Goal: Contribute content: Add original content to the website for others to see

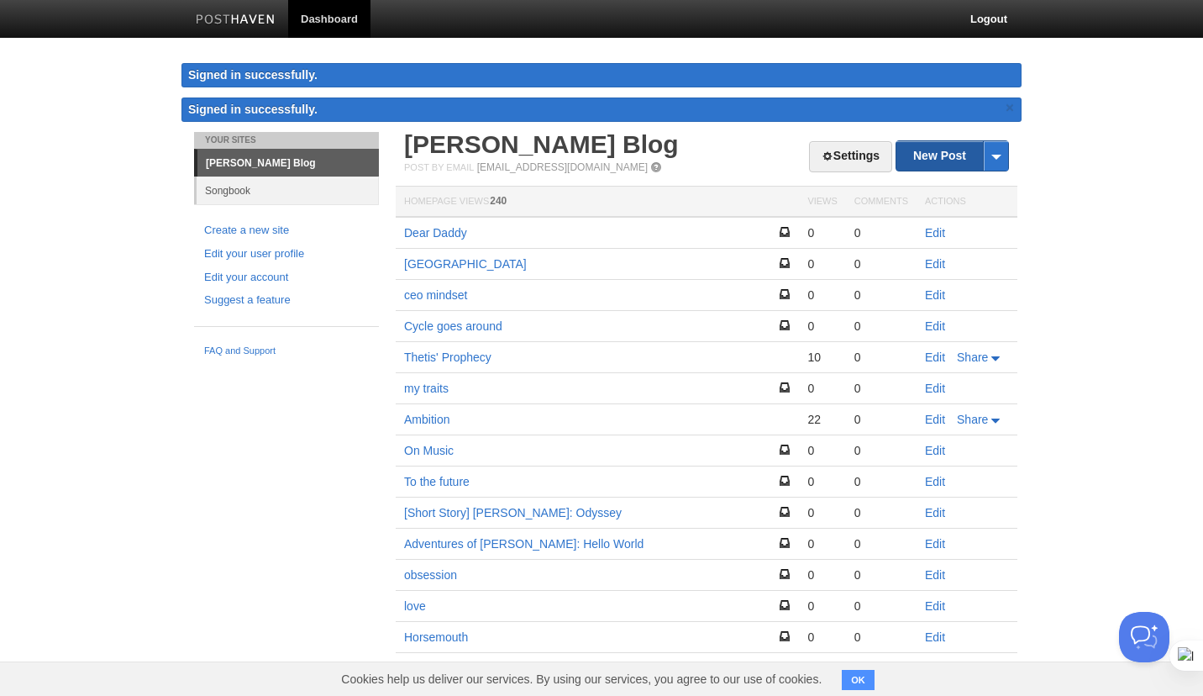
click at [932, 155] on link "New Post" at bounding box center [953, 155] width 112 height 29
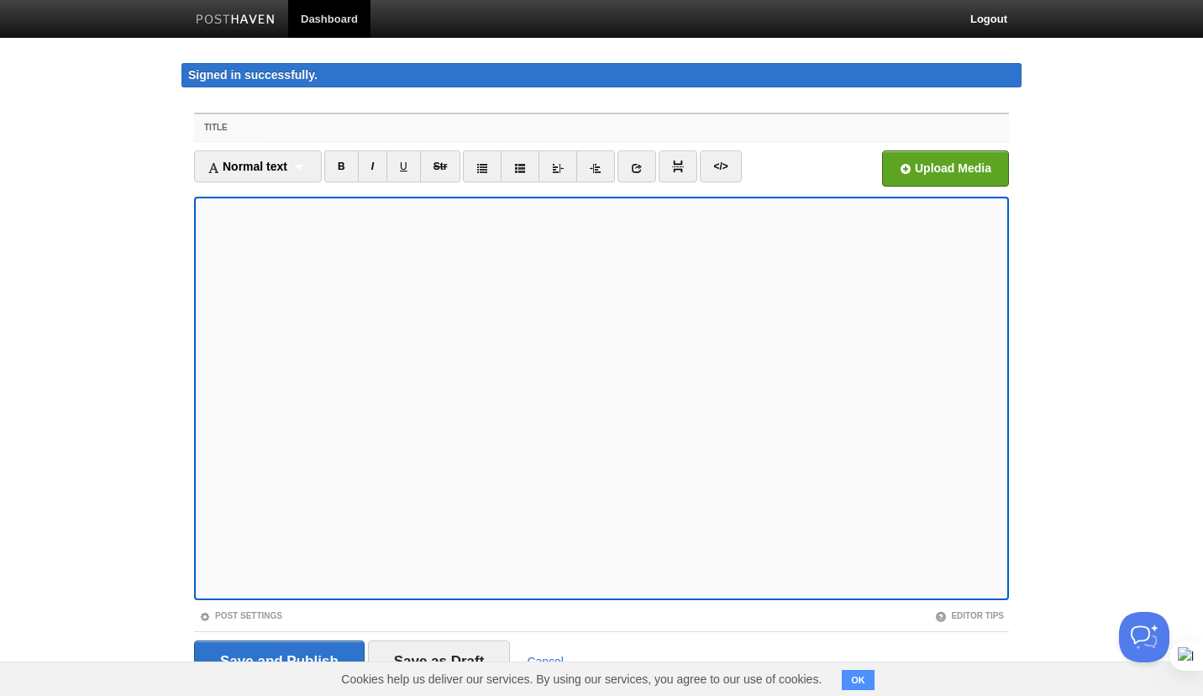
click at [306, 124] on input "Title" at bounding box center [635, 127] width 747 height 27
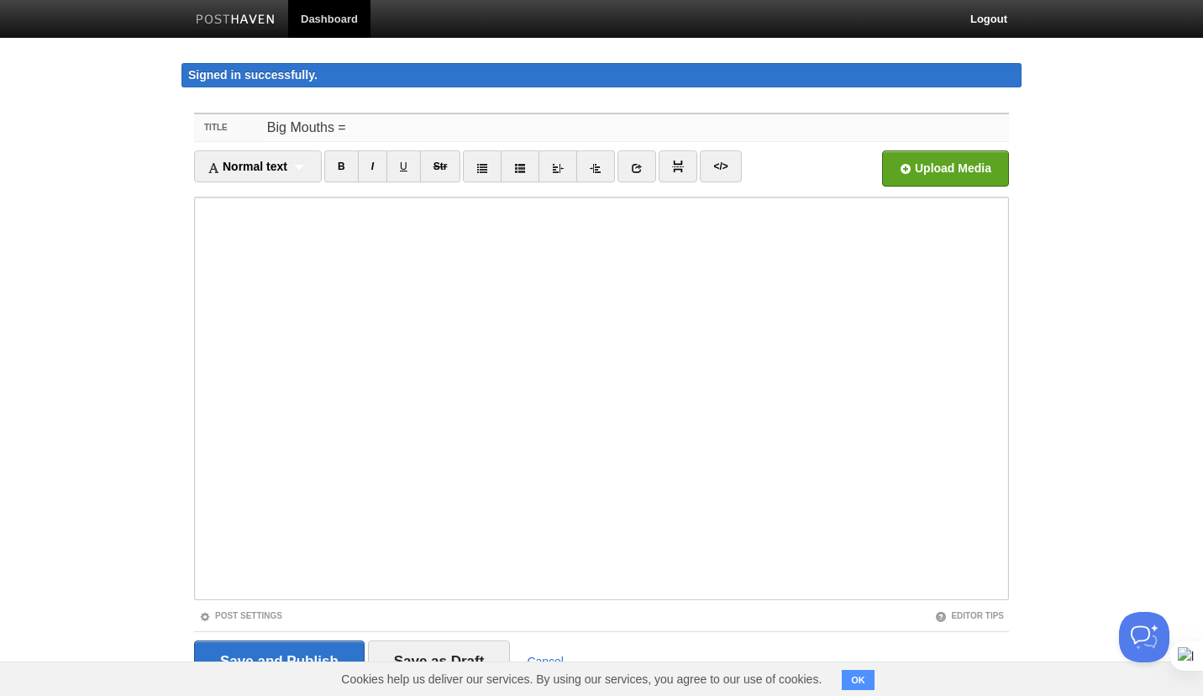
click at [380, 134] on input "Big Mouths =" at bounding box center [635, 127] width 747 height 27
click at [348, 128] on input "Small Actiona > Big Mouths" at bounding box center [635, 127] width 747 height 27
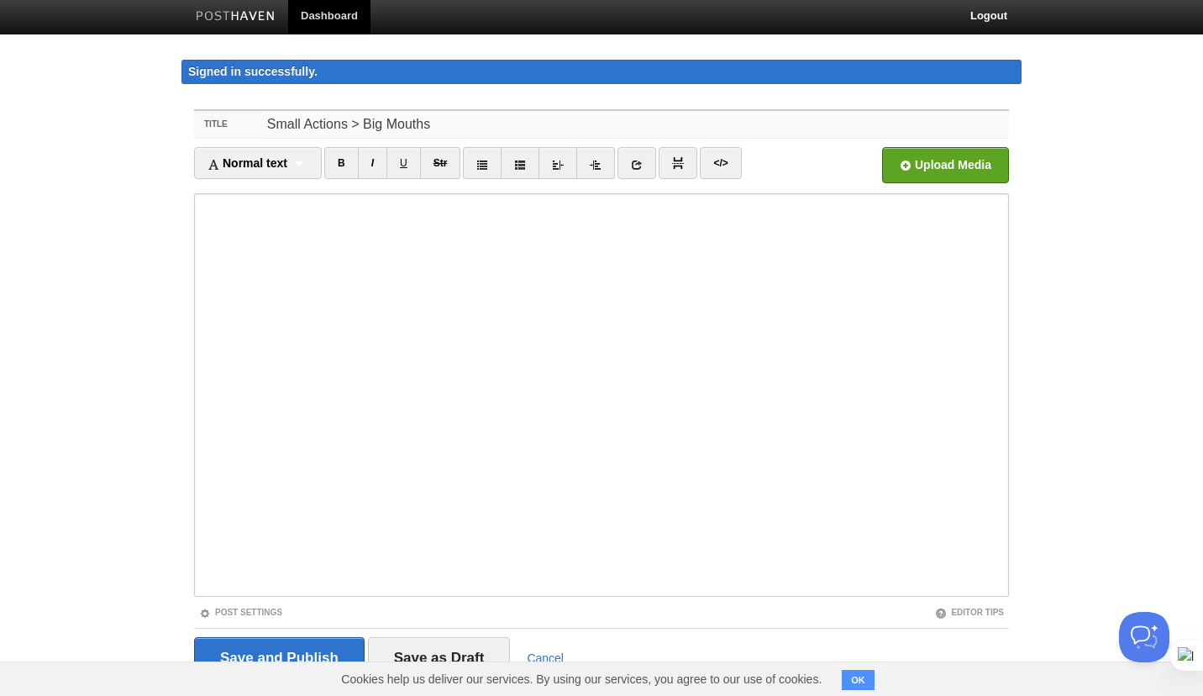
type input "Small Actions > Big Mouths"
click at [572, 139] on fieldset "Title Small Actions > Big Mouths Normal text Normal text Heading 1 Heading 2 He…" at bounding box center [601, 400] width 815 height 582
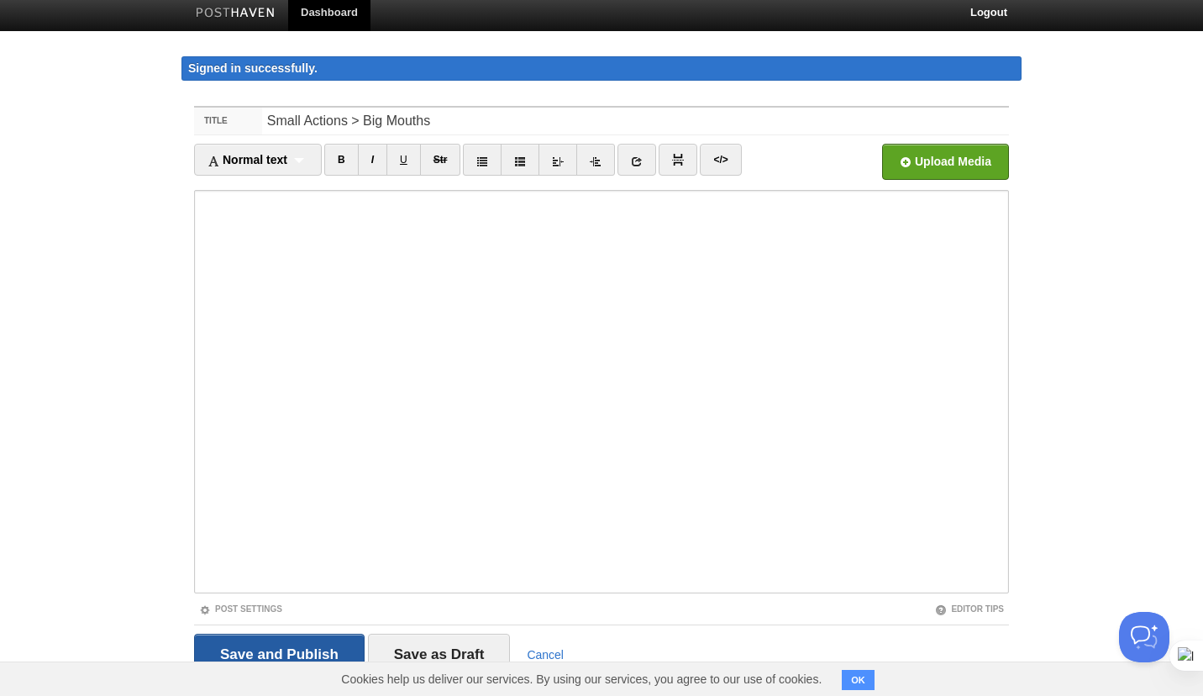
click at [329, 652] on input "Save and Publish" at bounding box center [279, 655] width 171 height 42
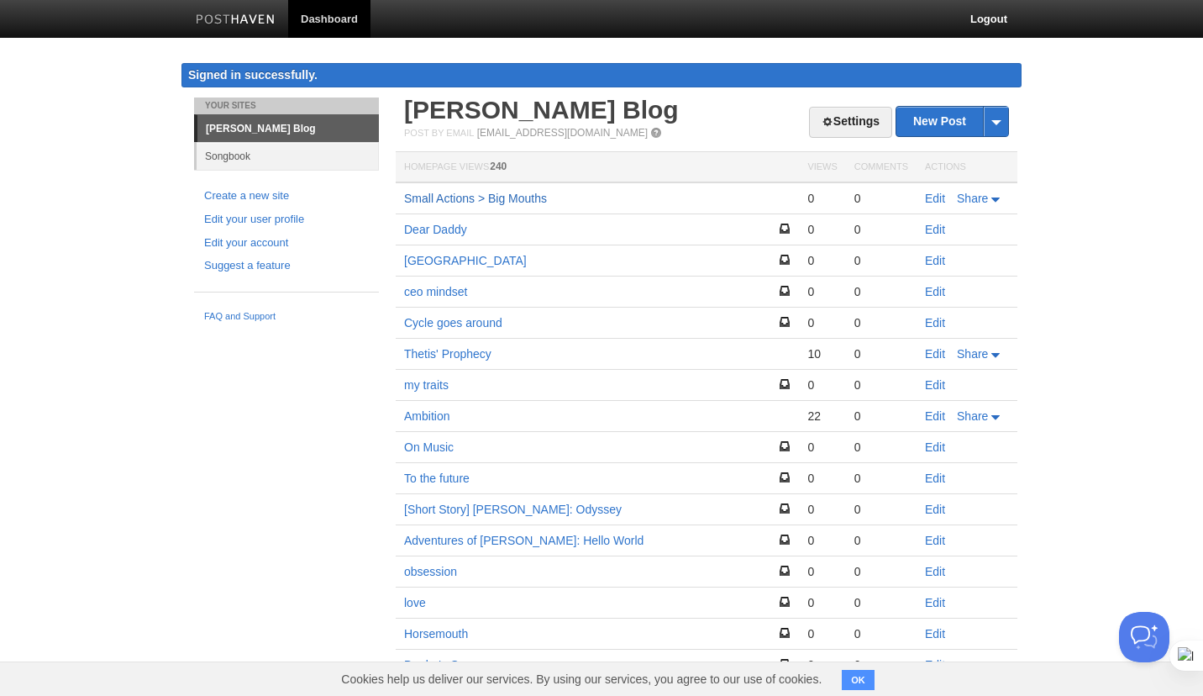
click at [480, 197] on link "Small Actions > Big Mouths" at bounding box center [475, 198] width 143 height 13
click at [939, 202] on link "Edit" at bounding box center [935, 198] width 20 height 13
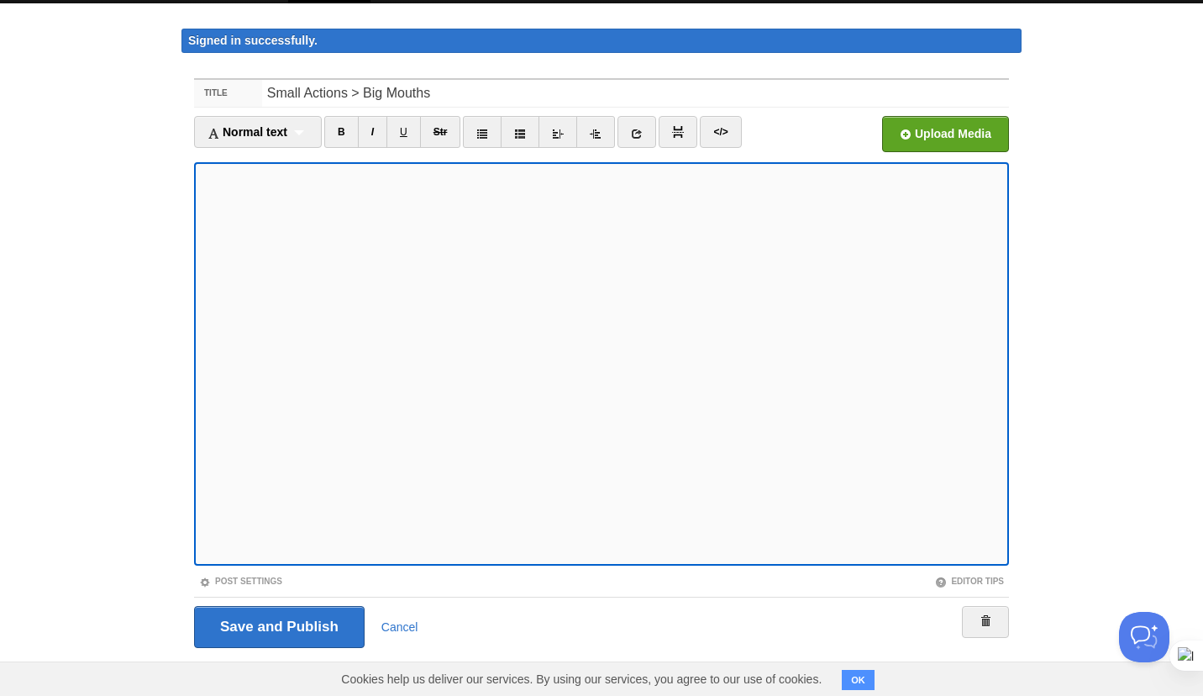
scroll to position [38, 0]
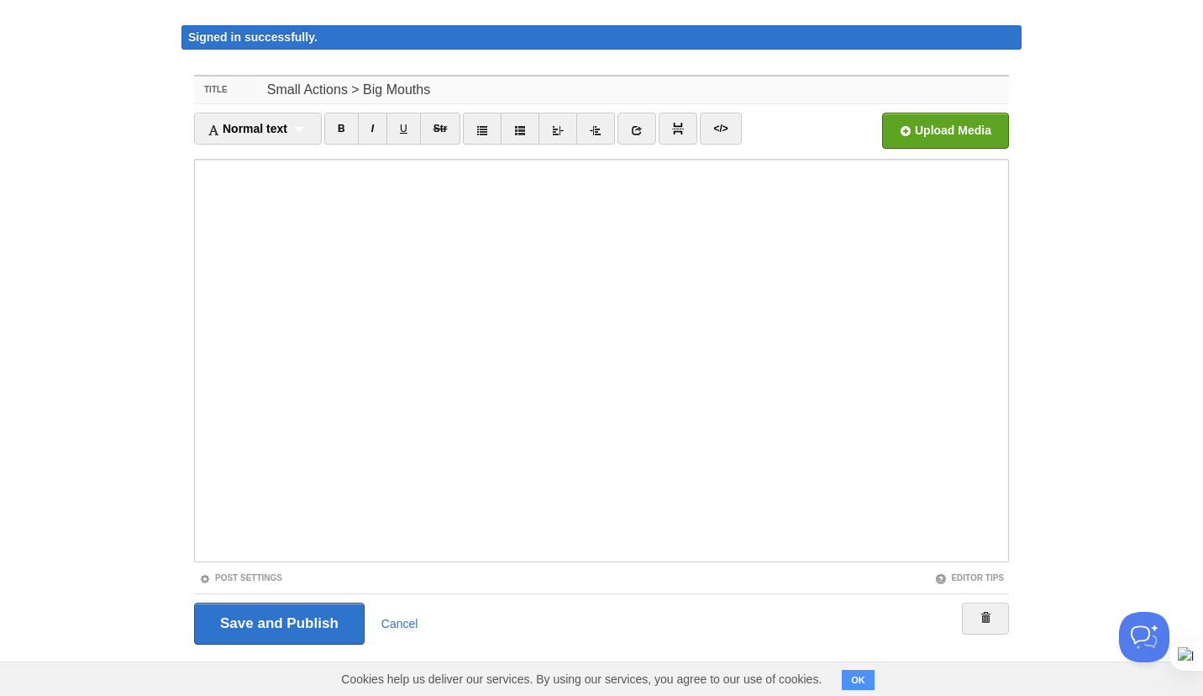
drag, startPoint x: 441, startPoint y: 97, endPoint x: 207, endPoint y: 93, distance: 234.5
click at [207, 93] on div "Title Small Actions > Big Mouths" at bounding box center [601, 90] width 815 height 28
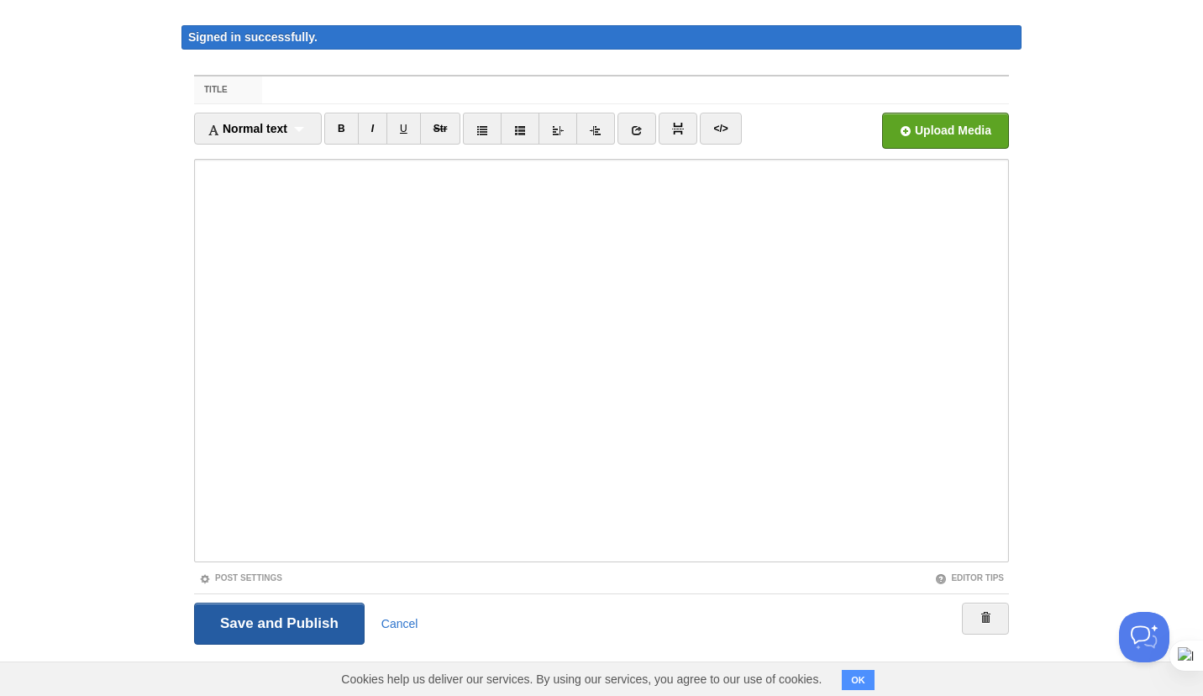
click at [309, 623] on input "Save and Publish" at bounding box center [279, 623] width 171 height 42
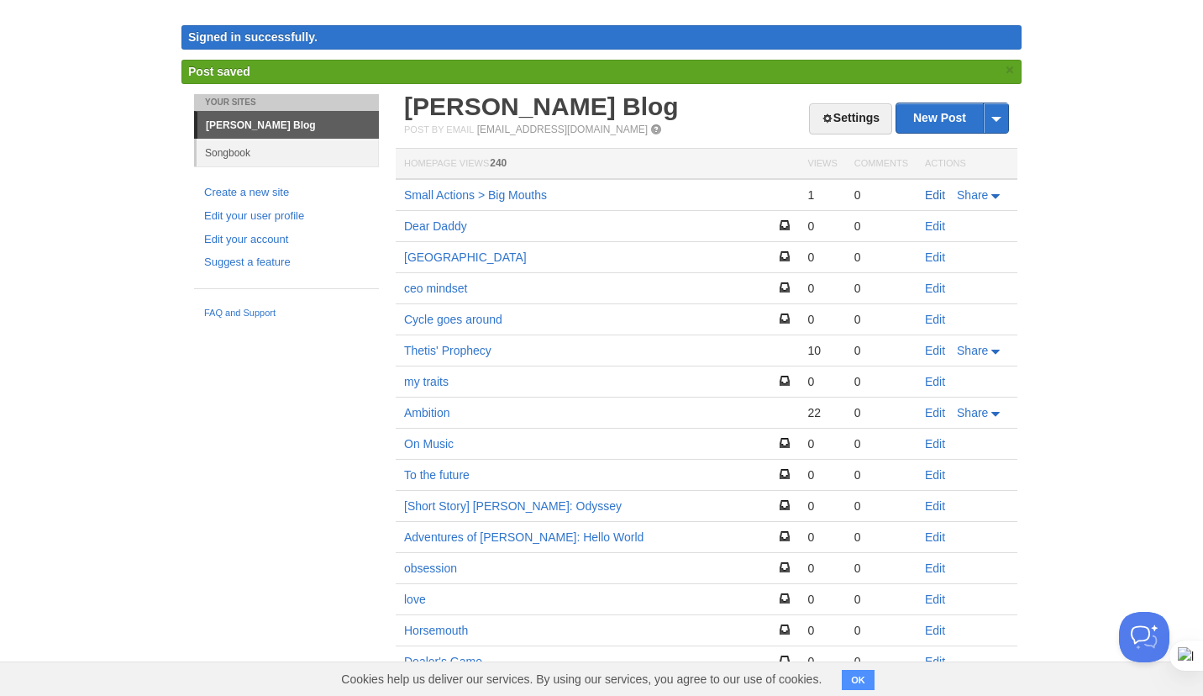
click at [930, 193] on link "Edit" at bounding box center [935, 194] width 20 height 13
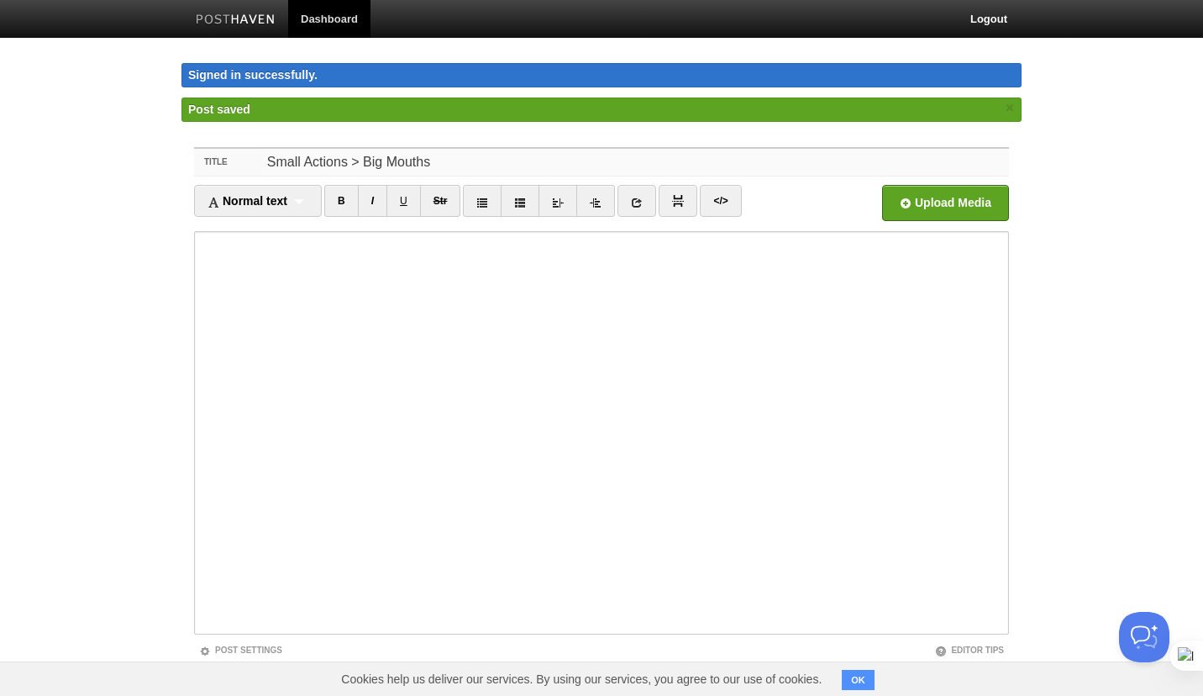
drag, startPoint x: 462, startPoint y: 163, endPoint x: 233, endPoint y: 155, distance: 229.5
click at [233, 155] on div "Title Small Actions > Big Mouths" at bounding box center [601, 163] width 815 height 28
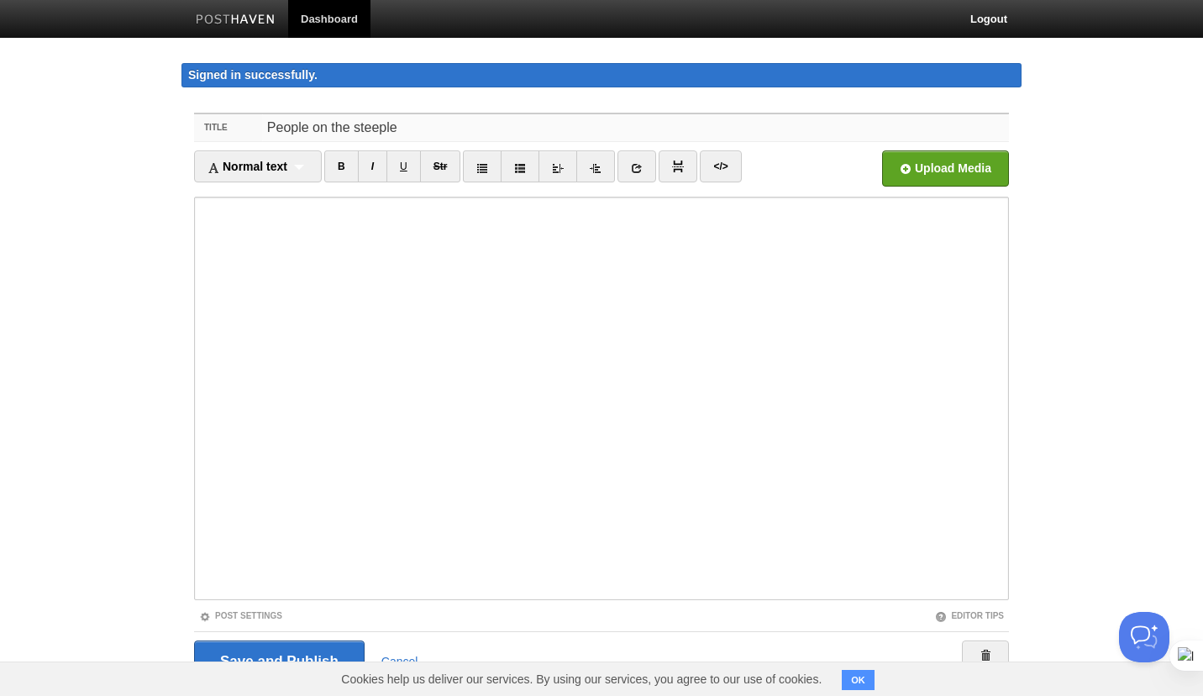
type input "People on the steeple"
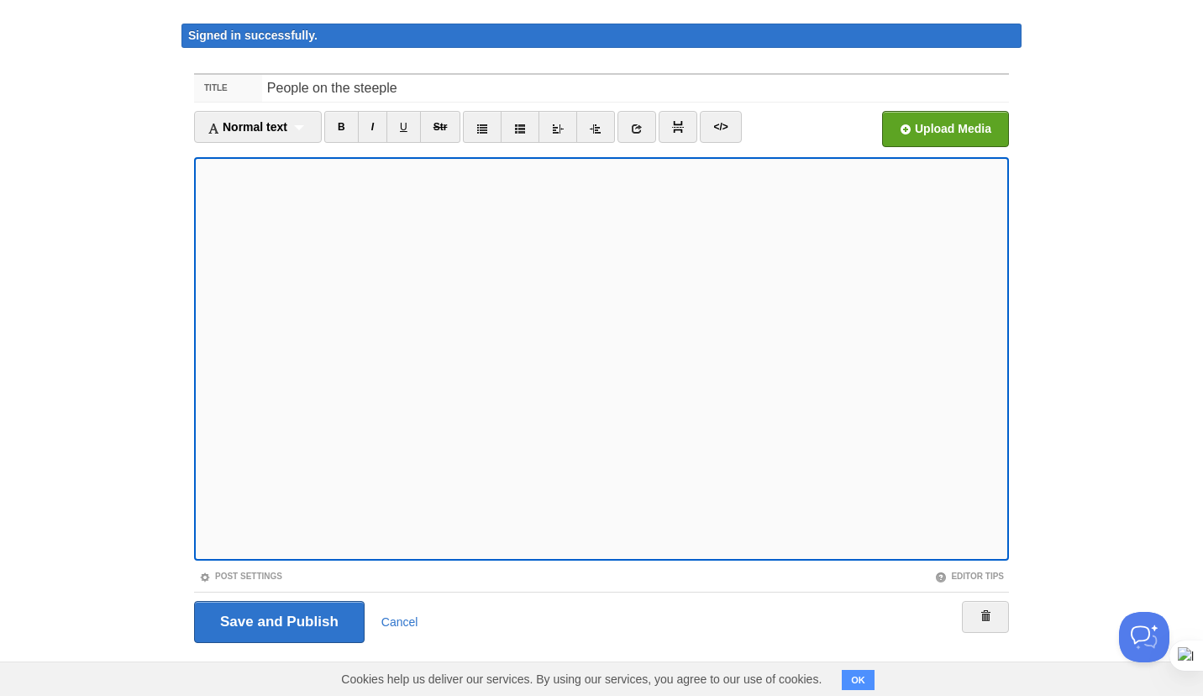
scroll to position [49, 0]
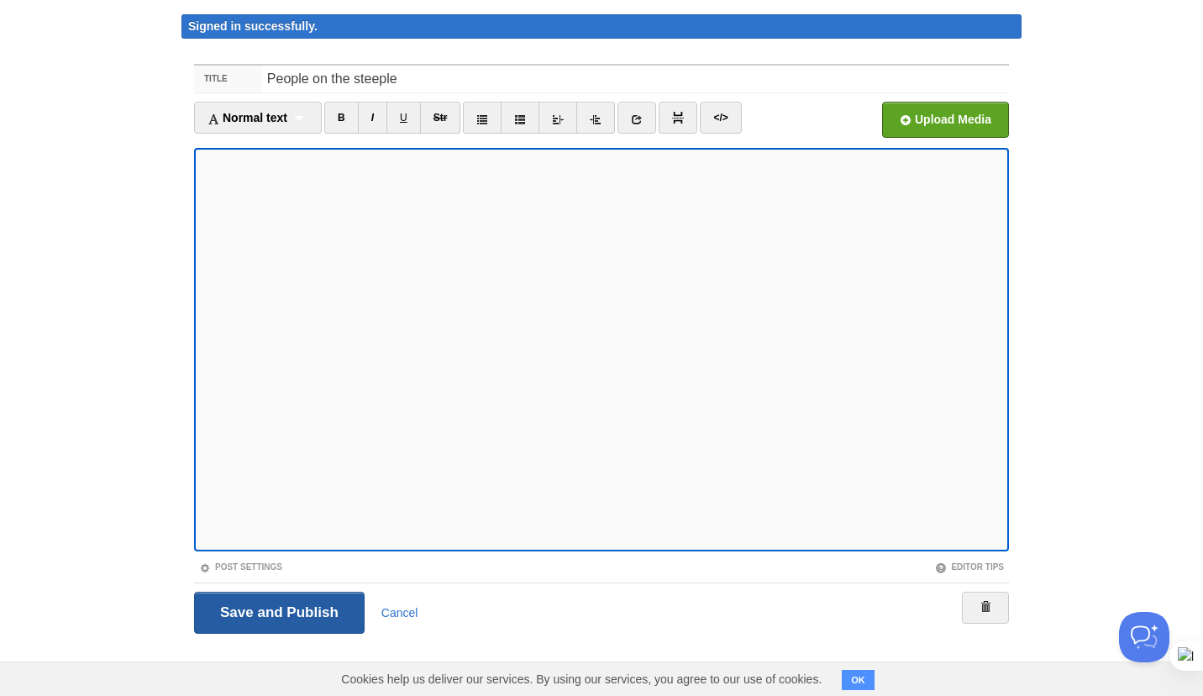
click at [313, 611] on input "Save and Publish" at bounding box center [279, 613] width 171 height 42
